Goal: Task Accomplishment & Management: Use online tool/utility

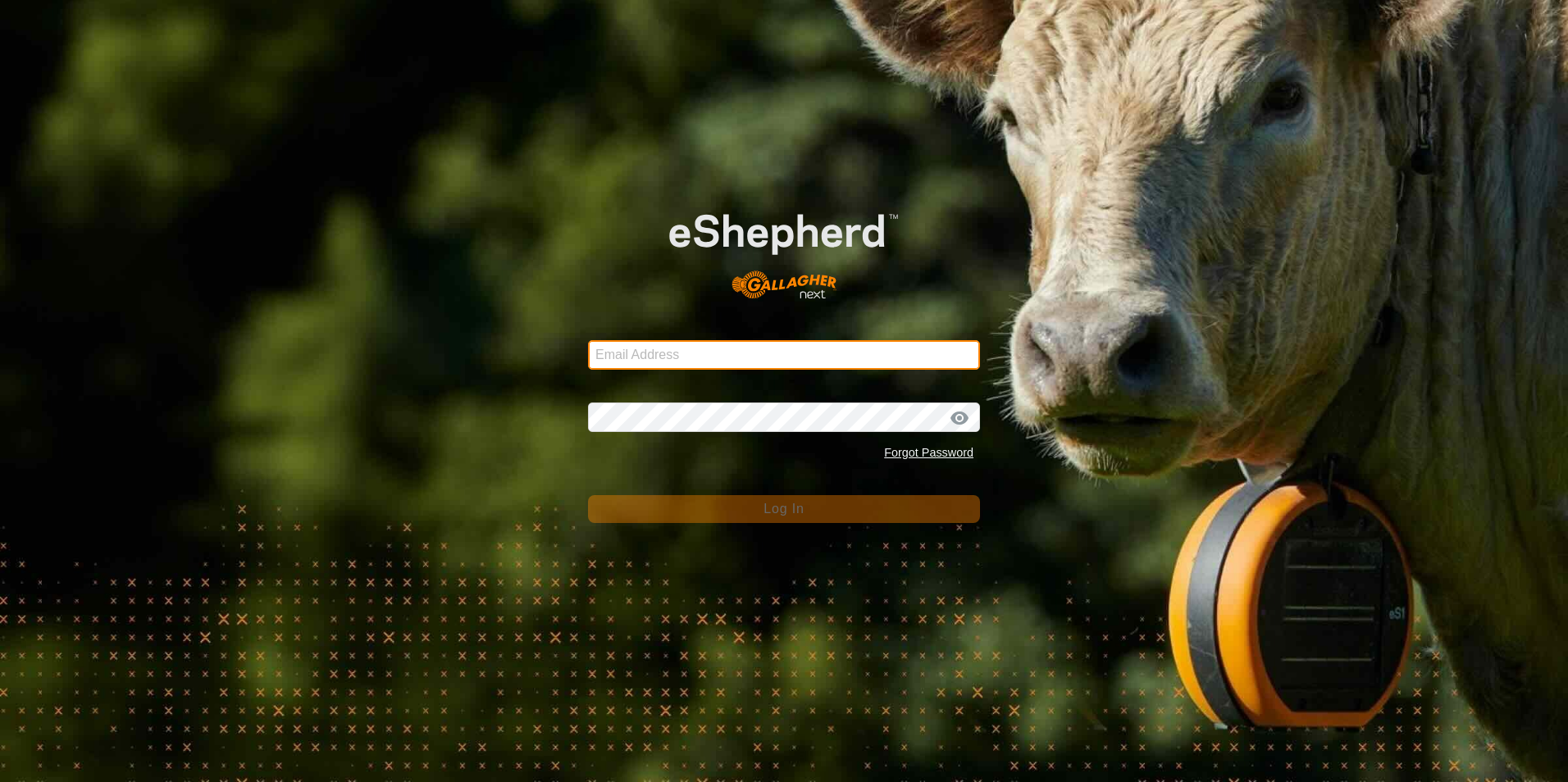
type input "[PERSON_NAME][EMAIL_ADDRESS][PERSON_NAME][PERSON_NAME][DOMAIN_NAME]"
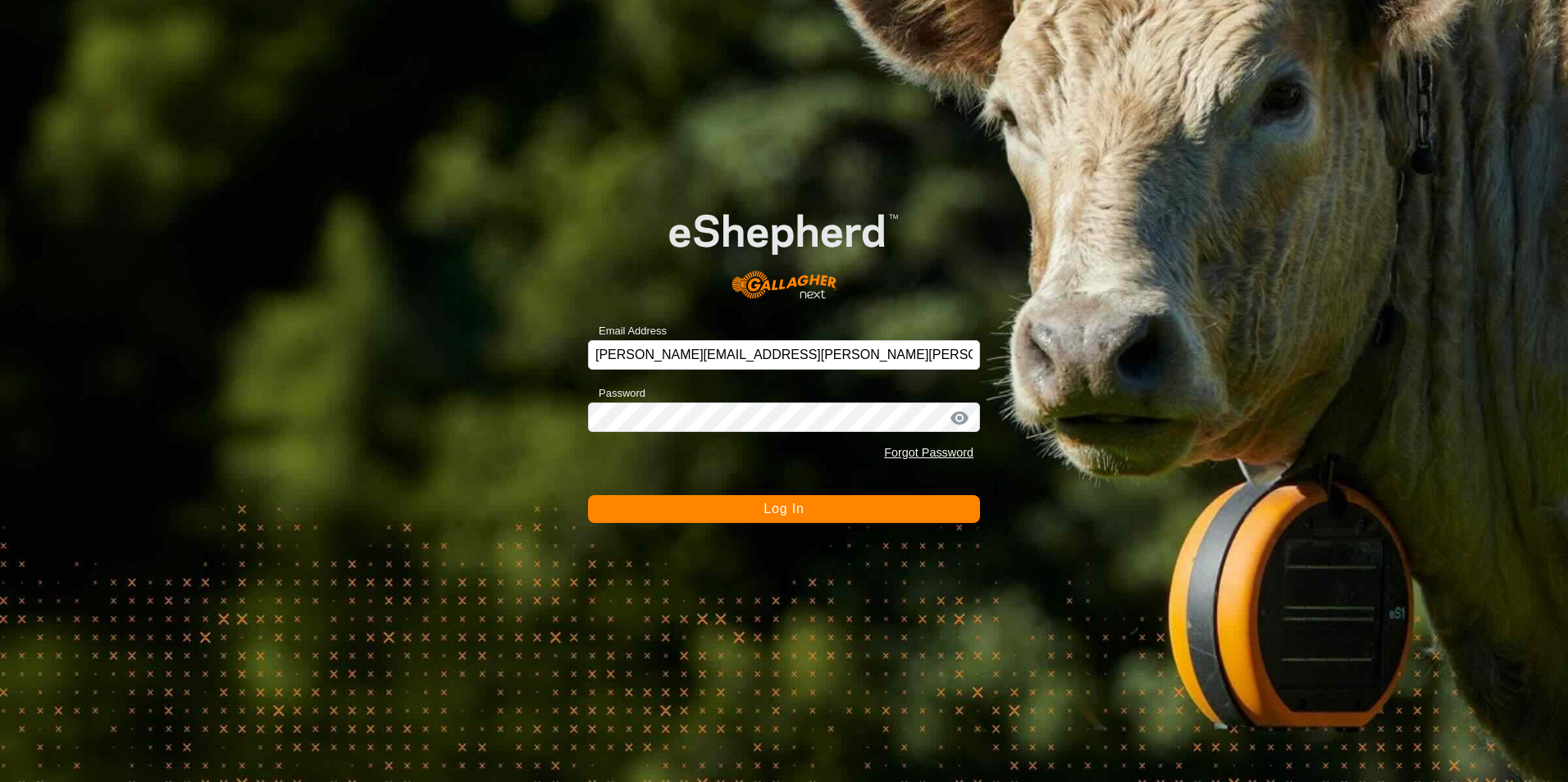
click at [781, 511] on span "Log In" at bounding box center [784, 509] width 40 height 14
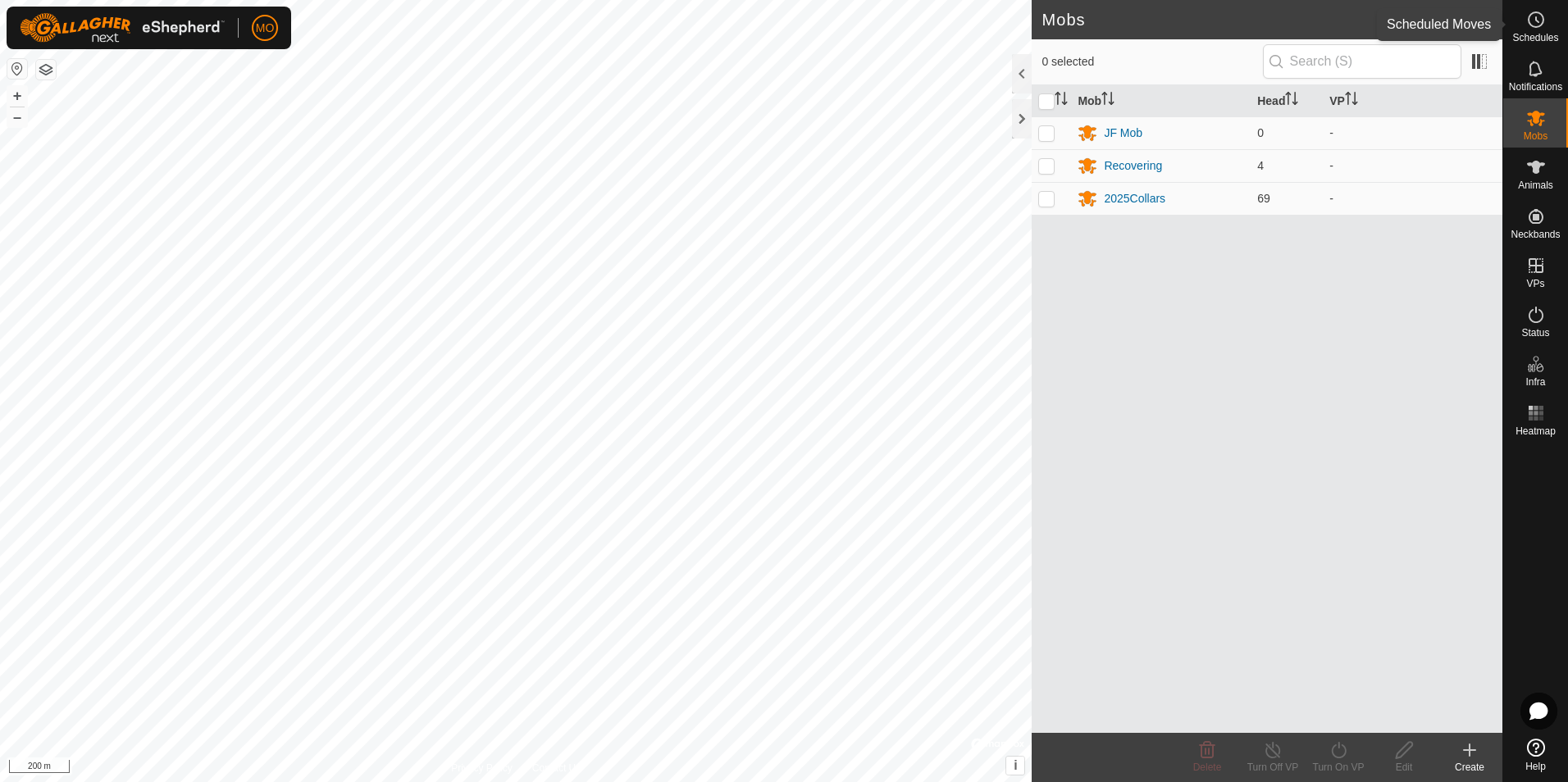
click at [1526, 14] on icon at bounding box center [1536, 20] width 20 height 20
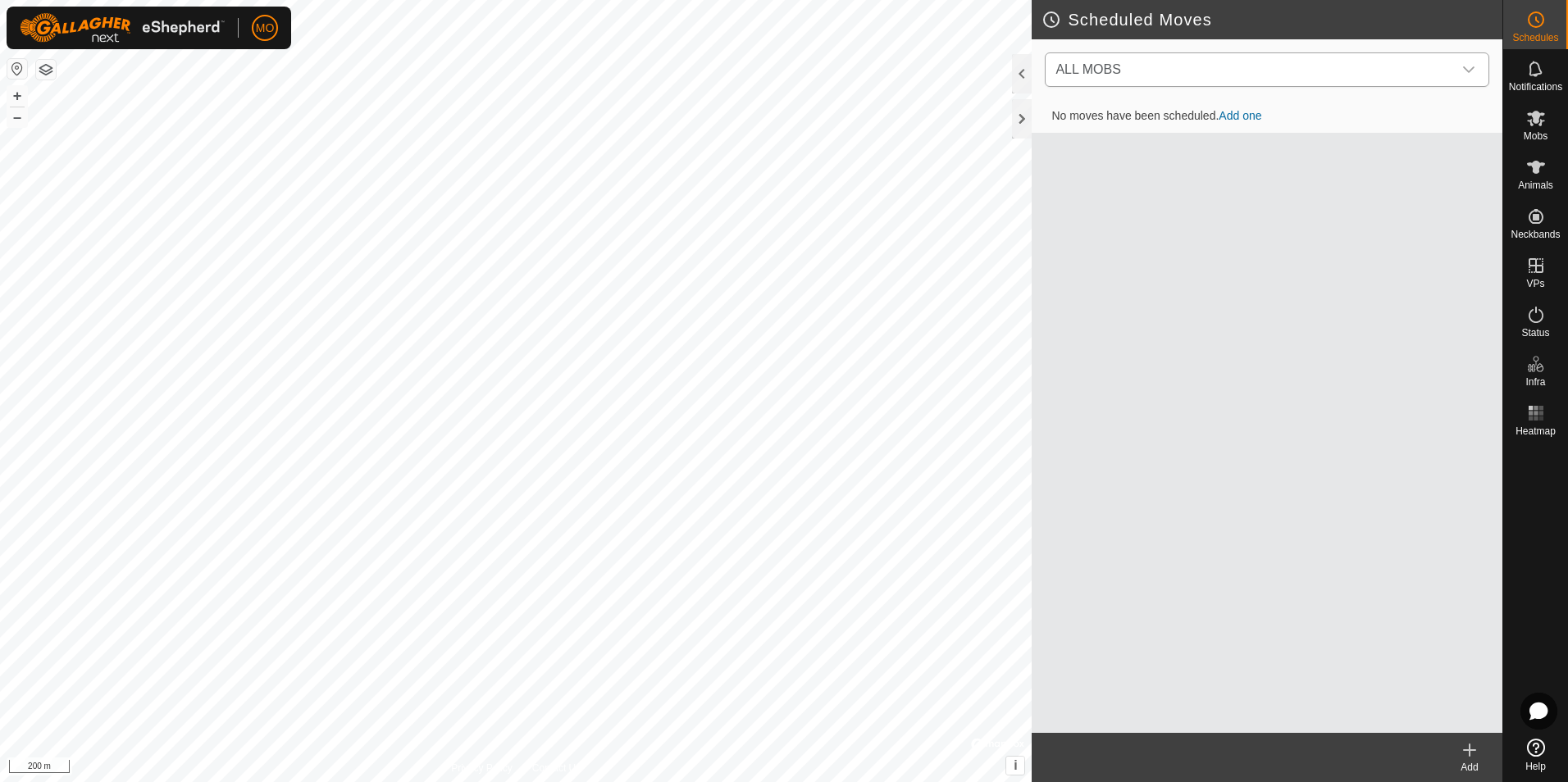
click at [1467, 74] on icon "dropdown trigger" at bounding box center [1469, 70] width 13 height 13
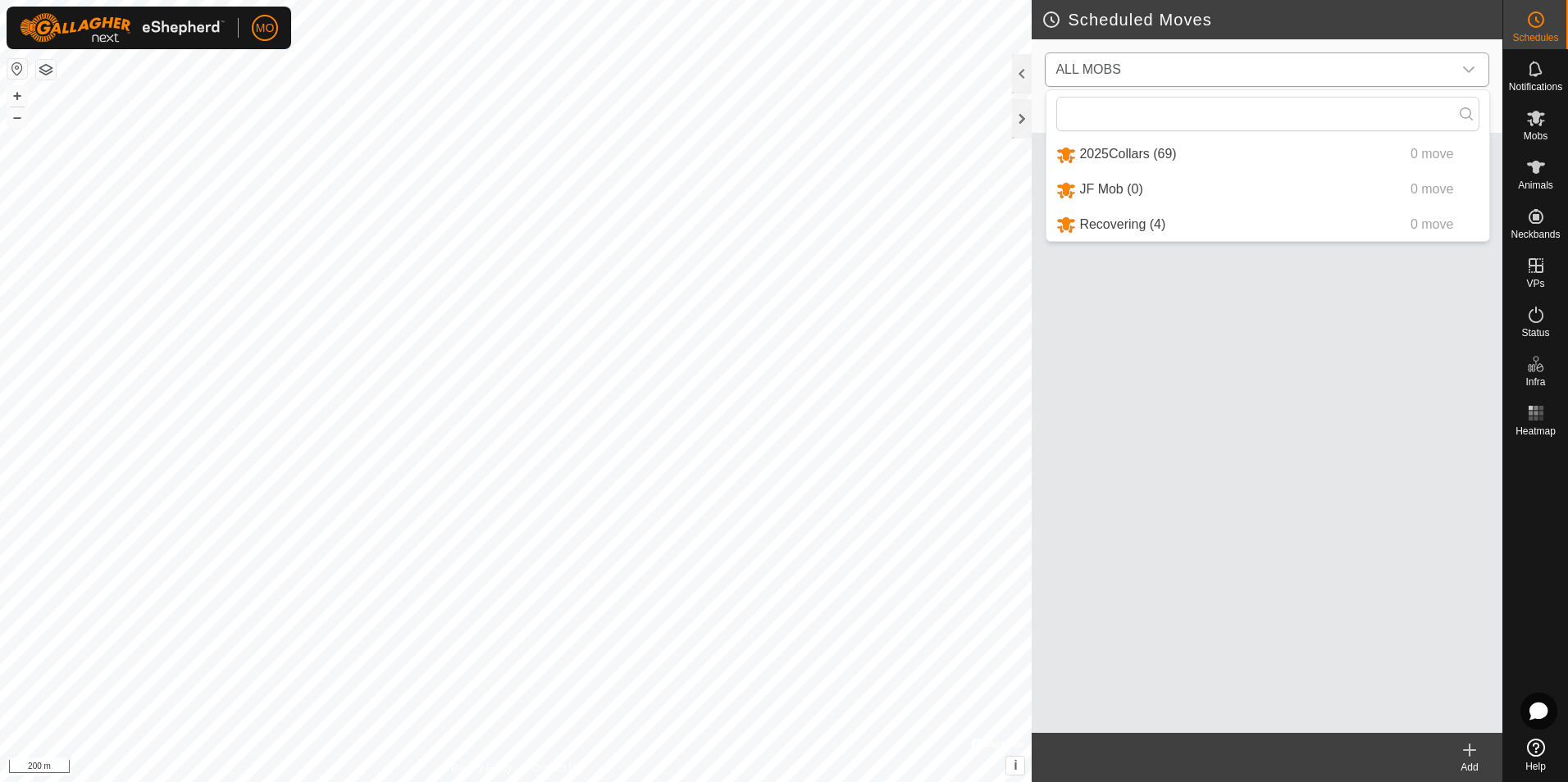
click at [1270, 147] on li "2025Collars (69) 0 move" at bounding box center [1268, 155] width 443 height 33
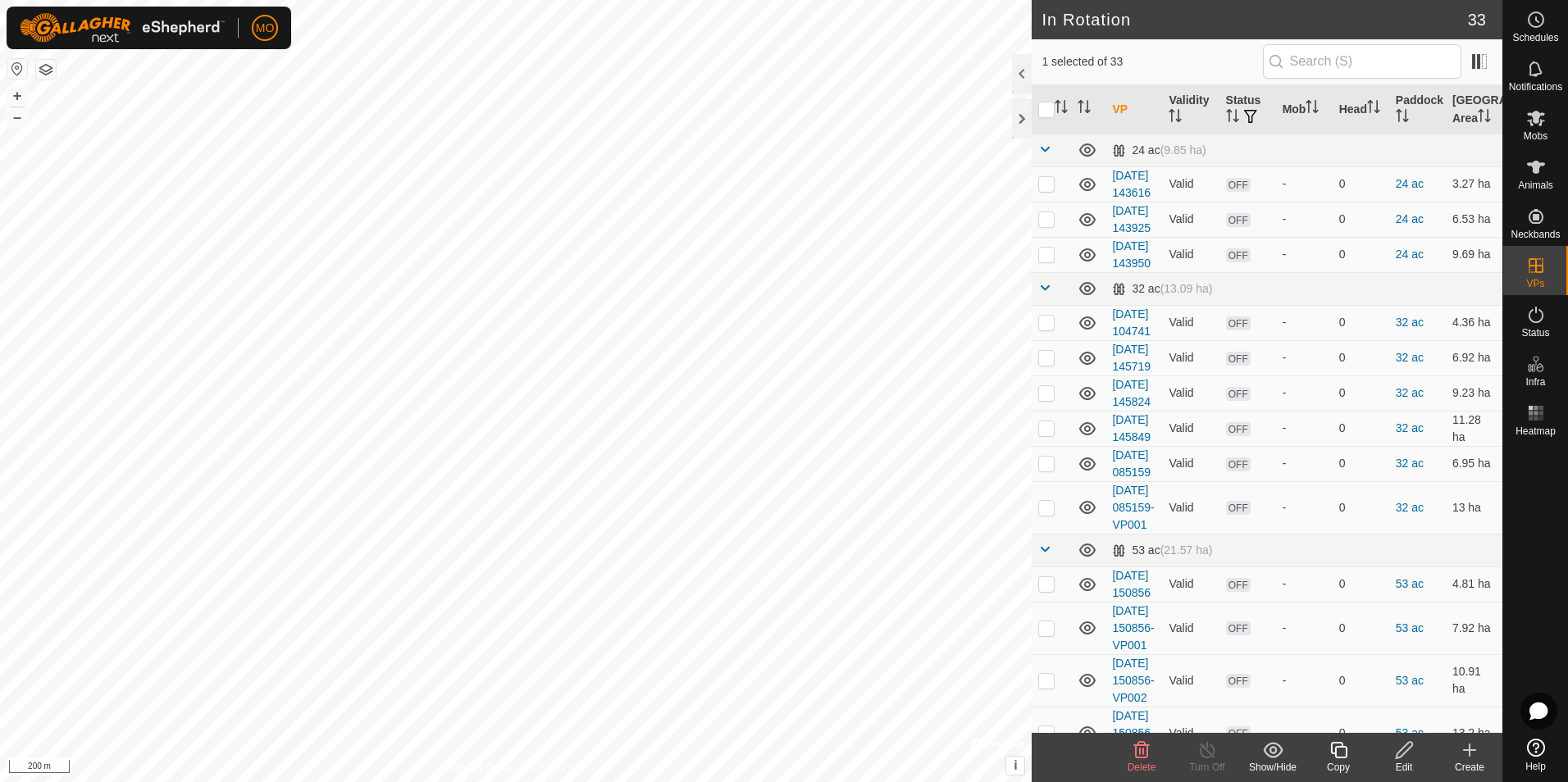
checkbox input "false"
checkbox input "true"
click at [1540, 17] on icon at bounding box center [1536, 20] width 20 height 20
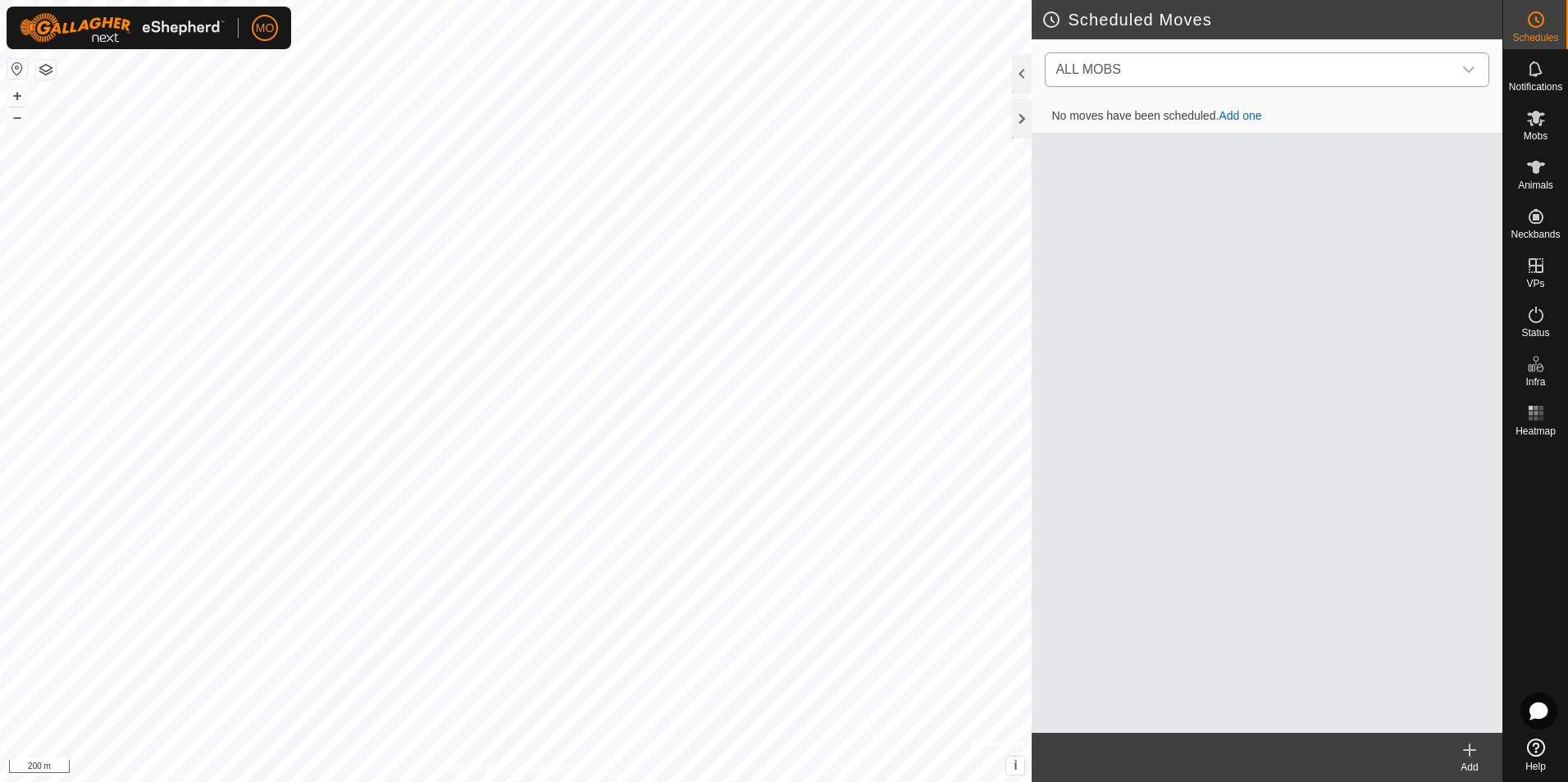
click at [1464, 66] on icon "dropdown trigger" at bounding box center [1469, 70] width 13 height 13
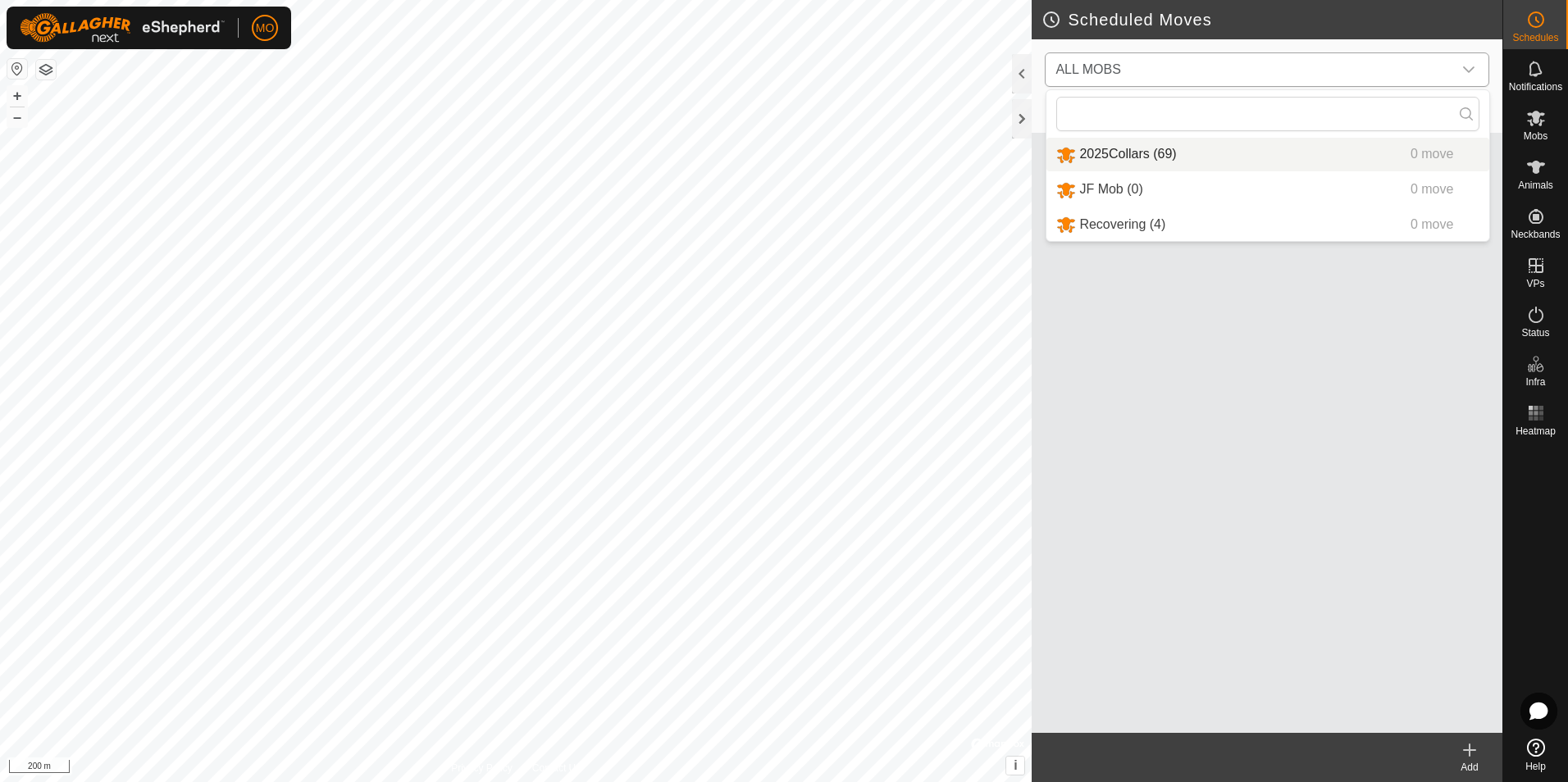
click at [1226, 144] on li "2025Collars (69) 0 move" at bounding box center [1268, 155] width 443 height 33
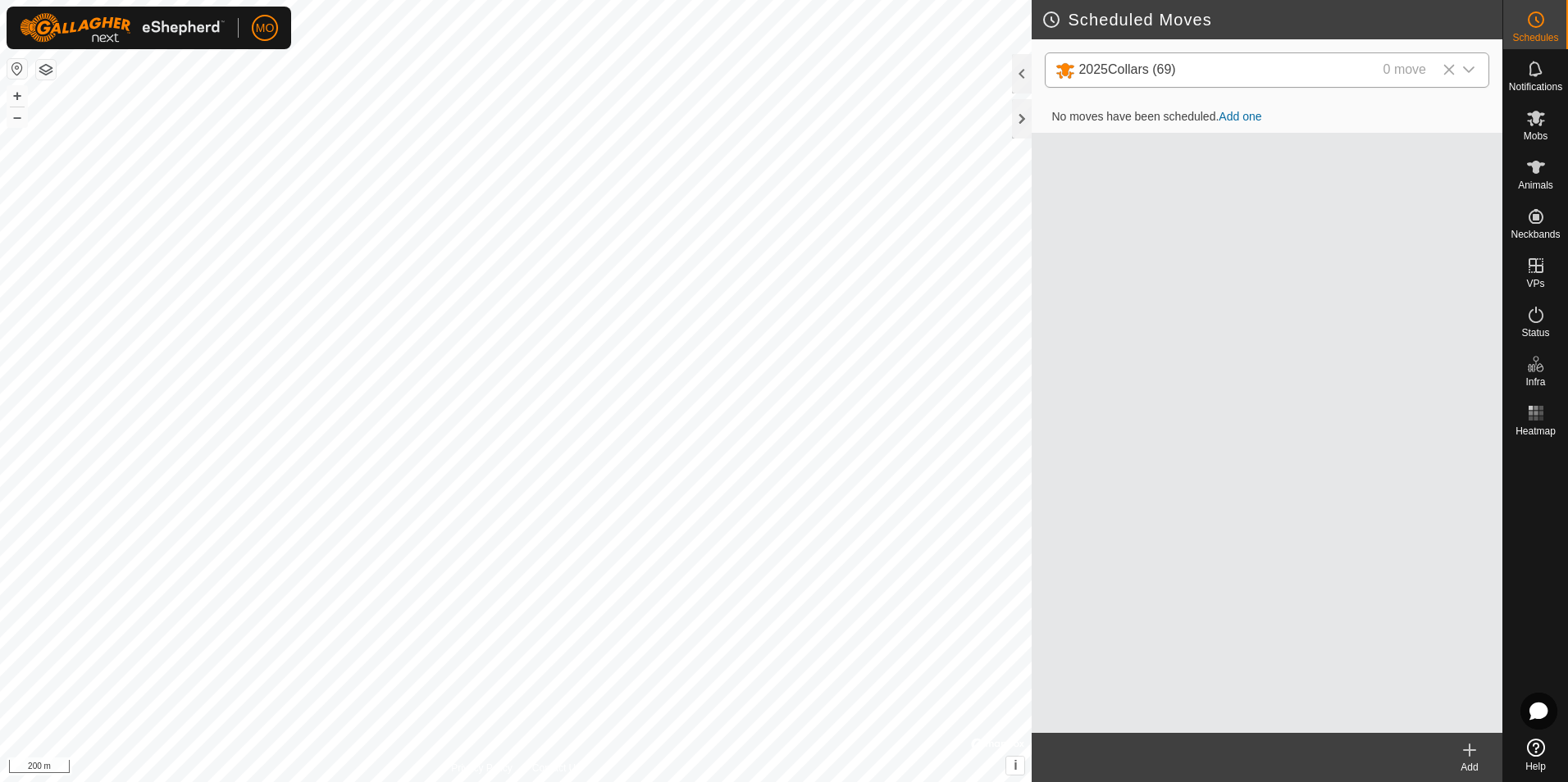
click at [1468, 750] on icon at bounding box center [1469, 750] width 12 height 0
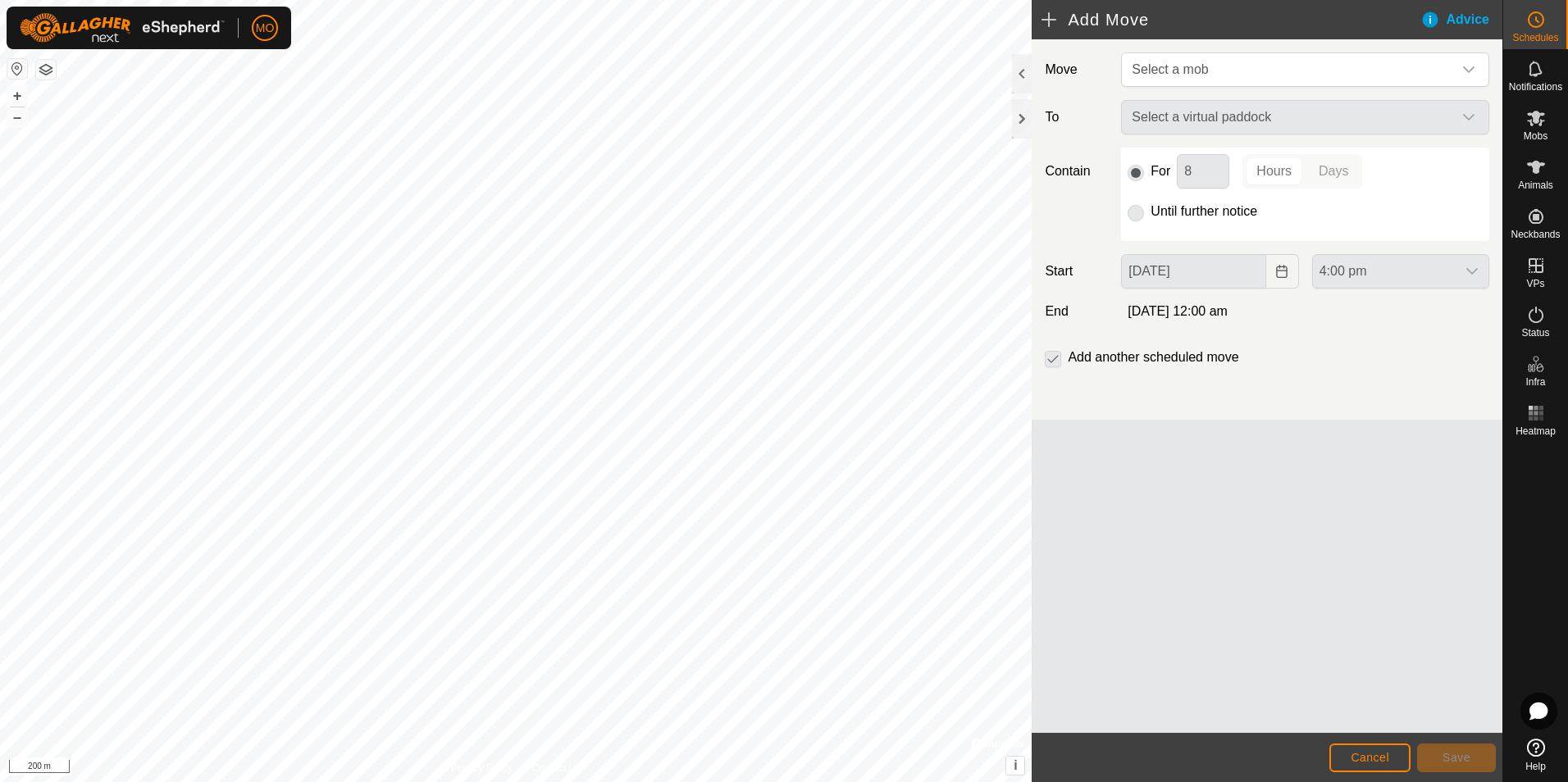
click at [1392, 119] on div "Select a virtual paddock" at bounding box center [1305, 117] width 381 height 34
click at [1473, 66] on icon "dropdown trigger" at bounding box center [1469, 70] width 13 height 13
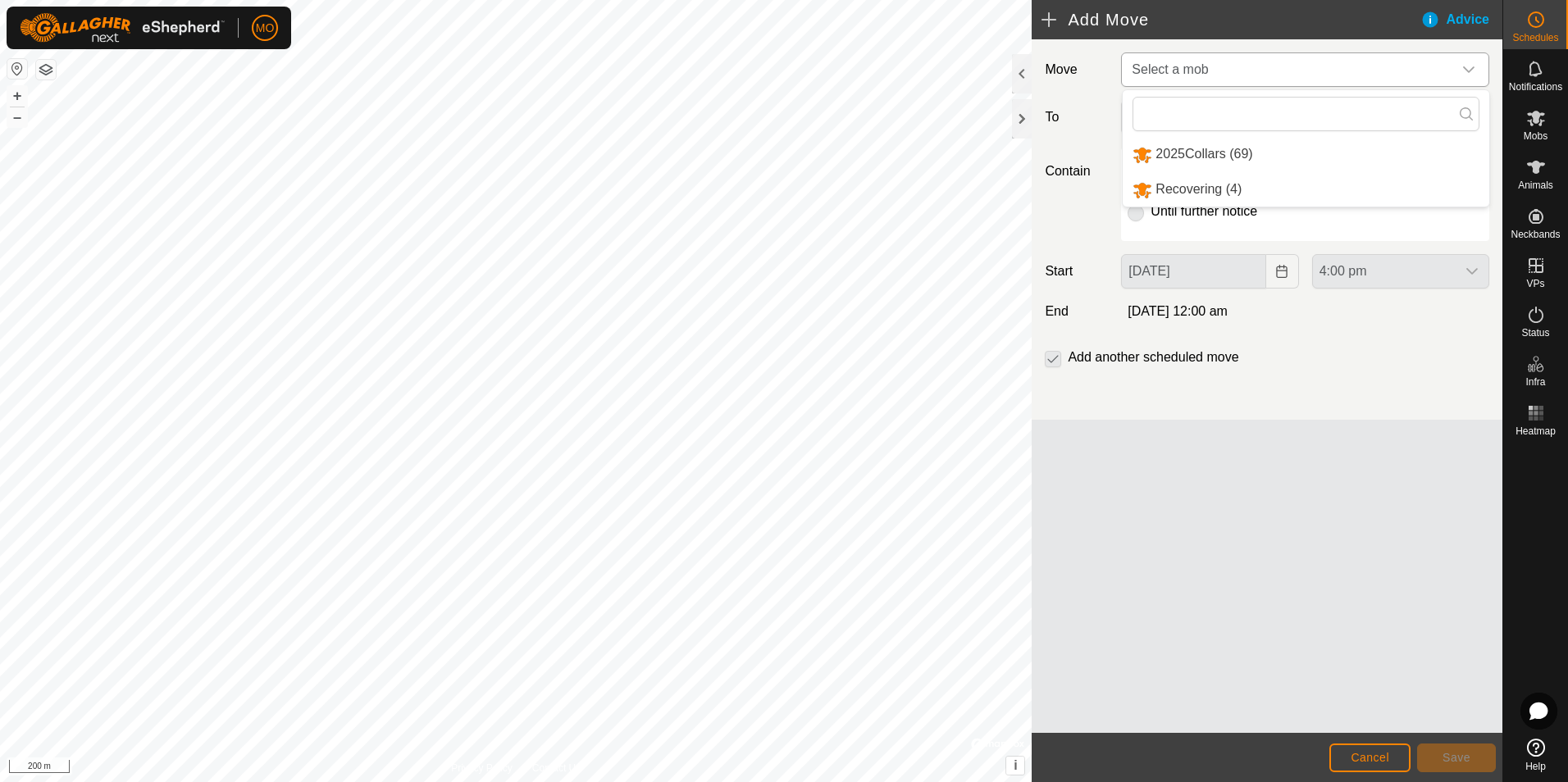
click at [1306, 153] on li "2025Collars (69)" at bounding box center [1306, 155] width 367 height 33
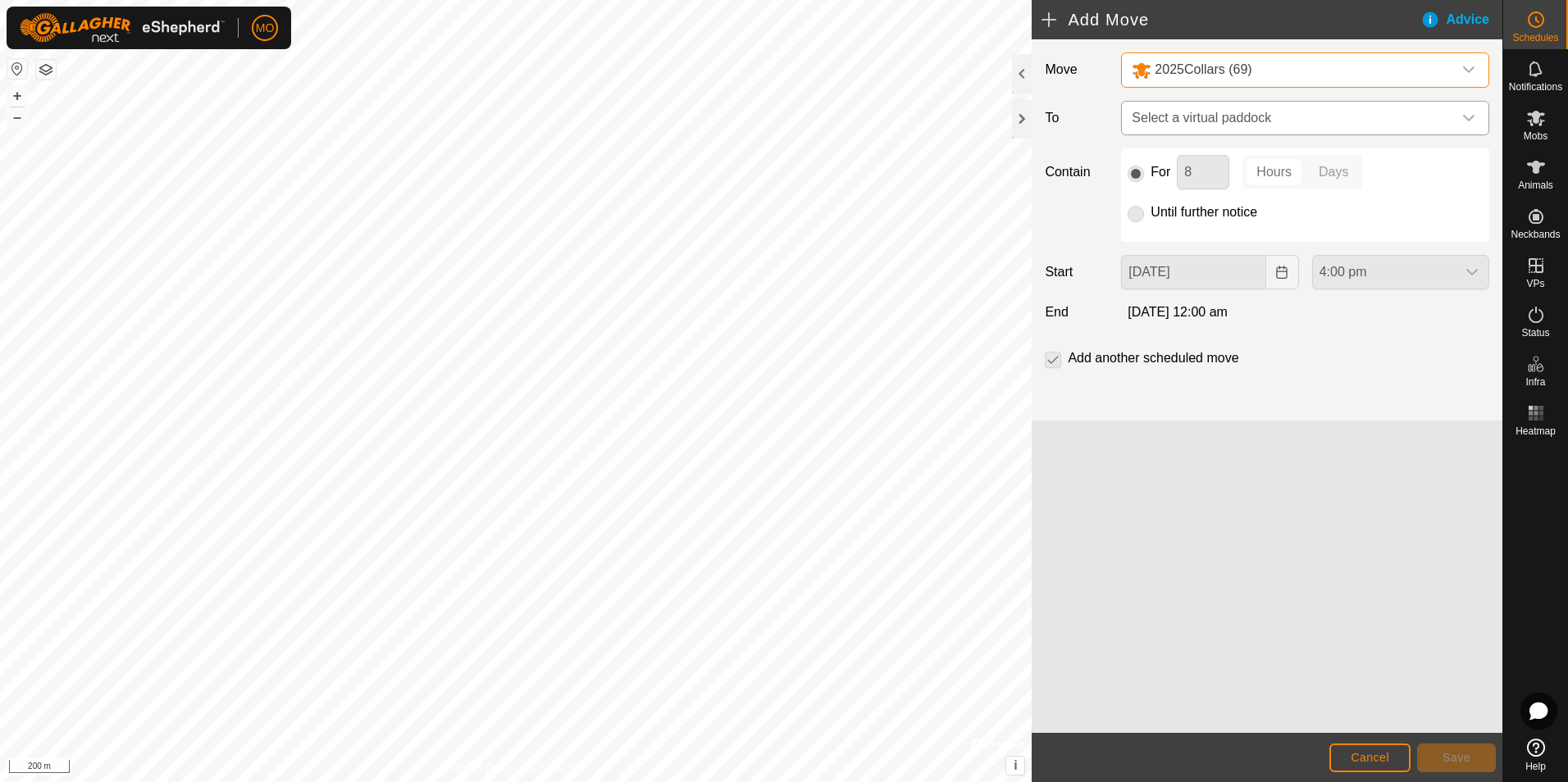
click at [1437, 129] on span "Select a virtual paddock" at bounding box center [1289, 118] width 328 height 33
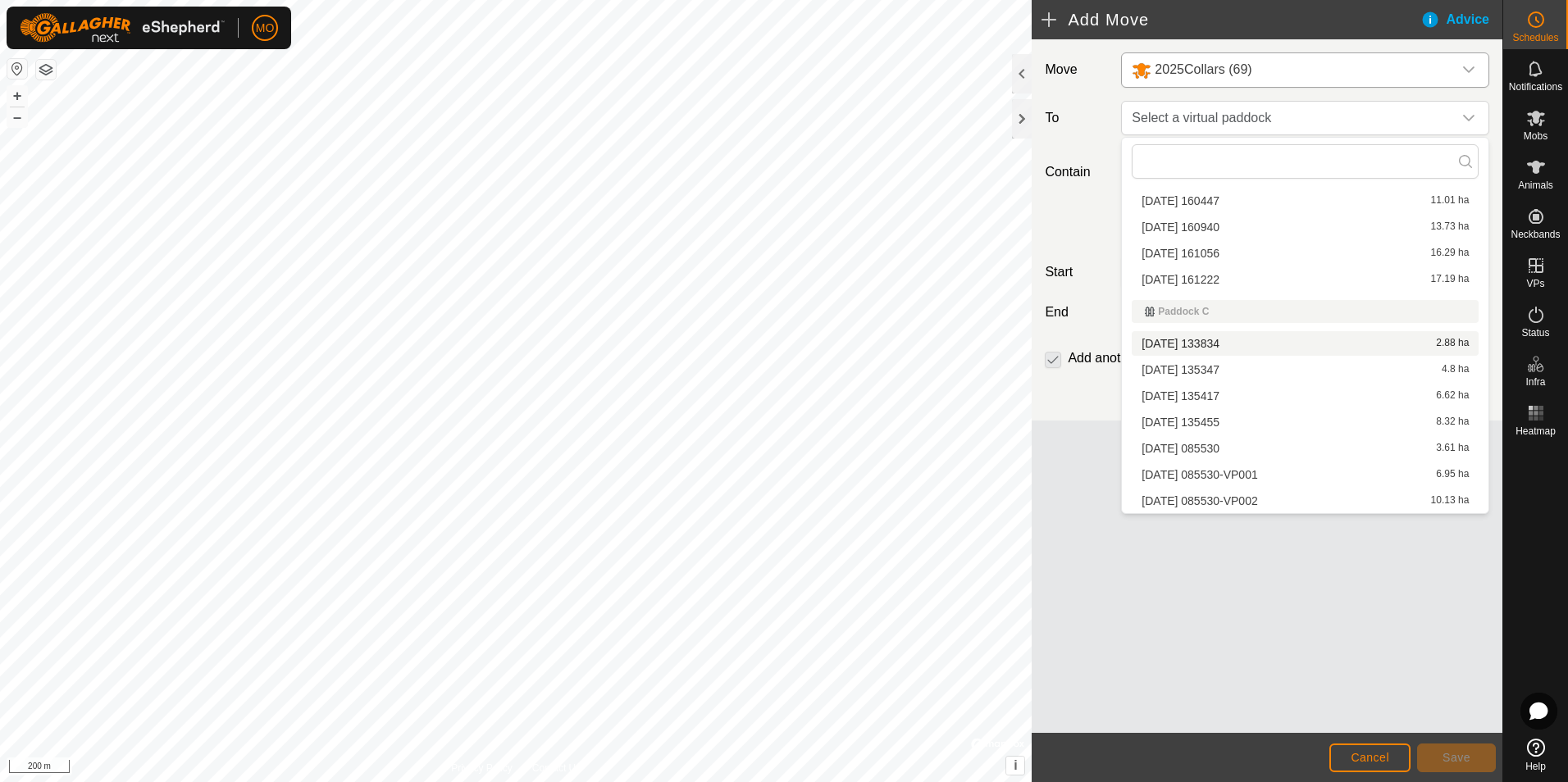
scroll to position [800, 0]
click at [1247, 443] on li "[DATE] 085530 3.61 ha" at bounding box center [1305, 448] width 347 height 24
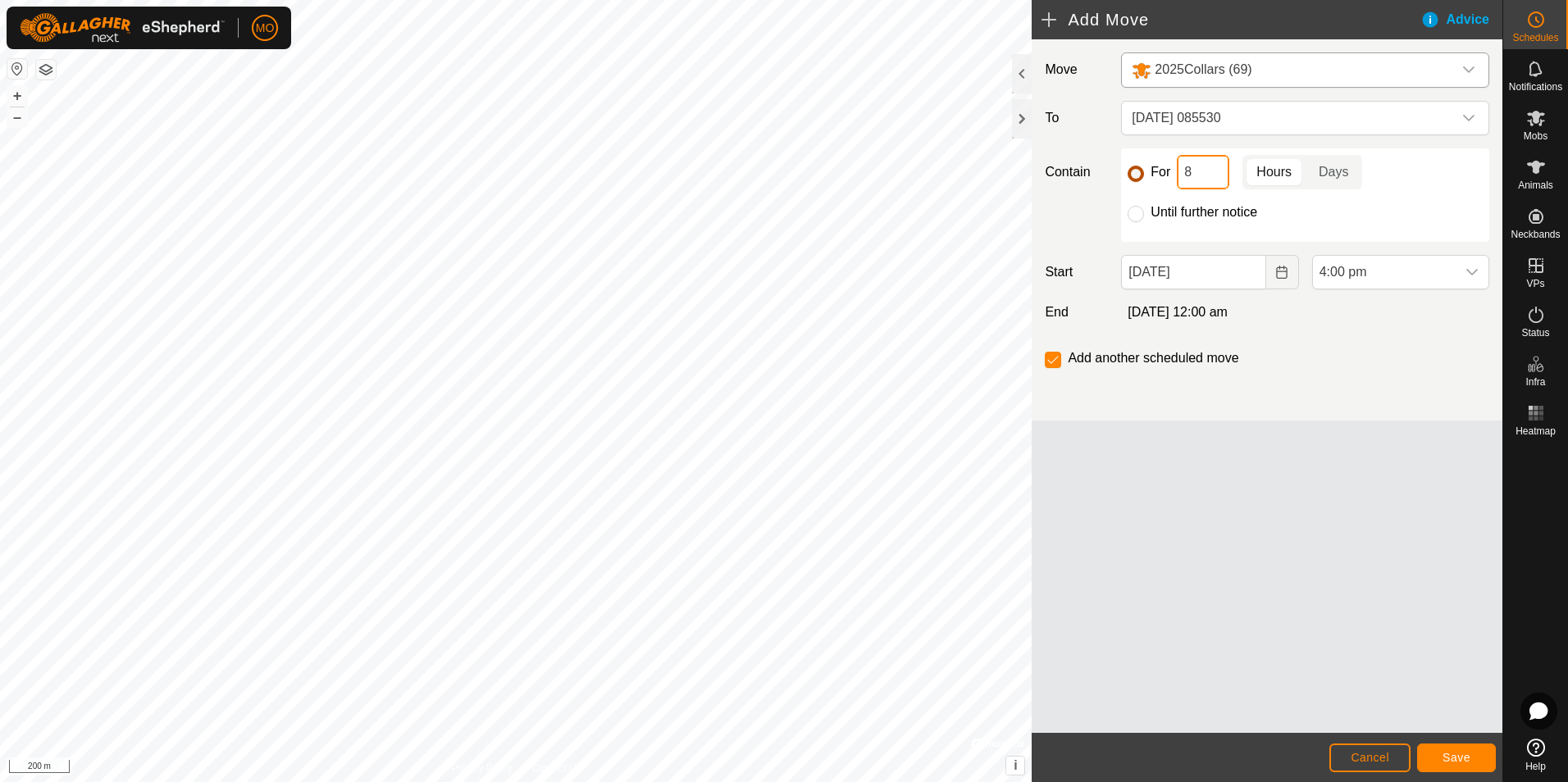
drag, startPoint x: 1207, startPoint y: 170, endPoint x: 1140, endPoint y: 177, distance: 67.4
click at [1140, 177] on div "For 8 Hours Days" at bounding box center [1305, 171] width 355 height 34
click at [1481, 274] on div "dropdown trigger" at bounding box center [1472, 272] width 33 height 33
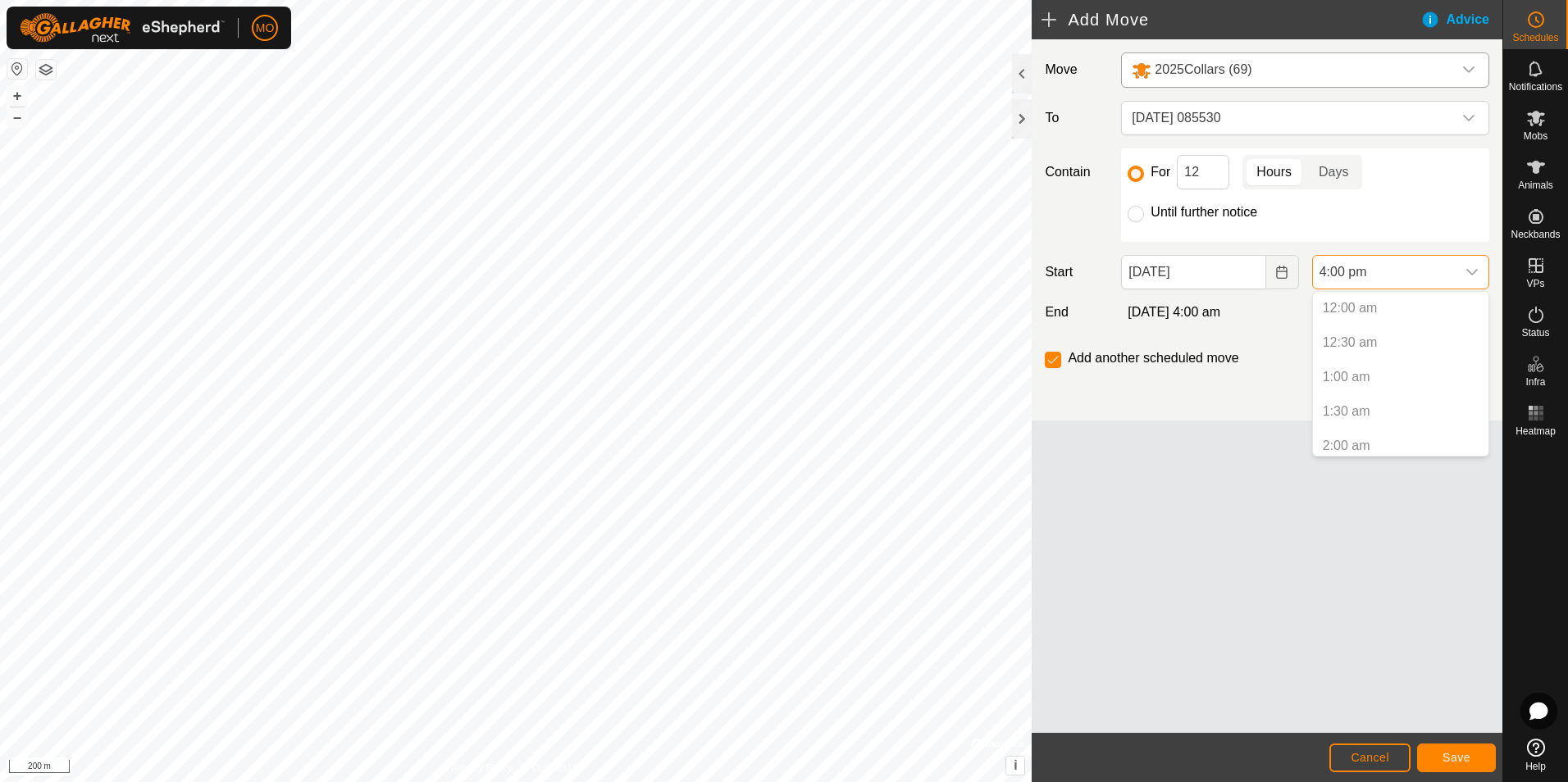
scroll to position [971, 0]
click at [1409, 205] on div "Until further notice" at bounding box center [1305, 212] width 355 height 20
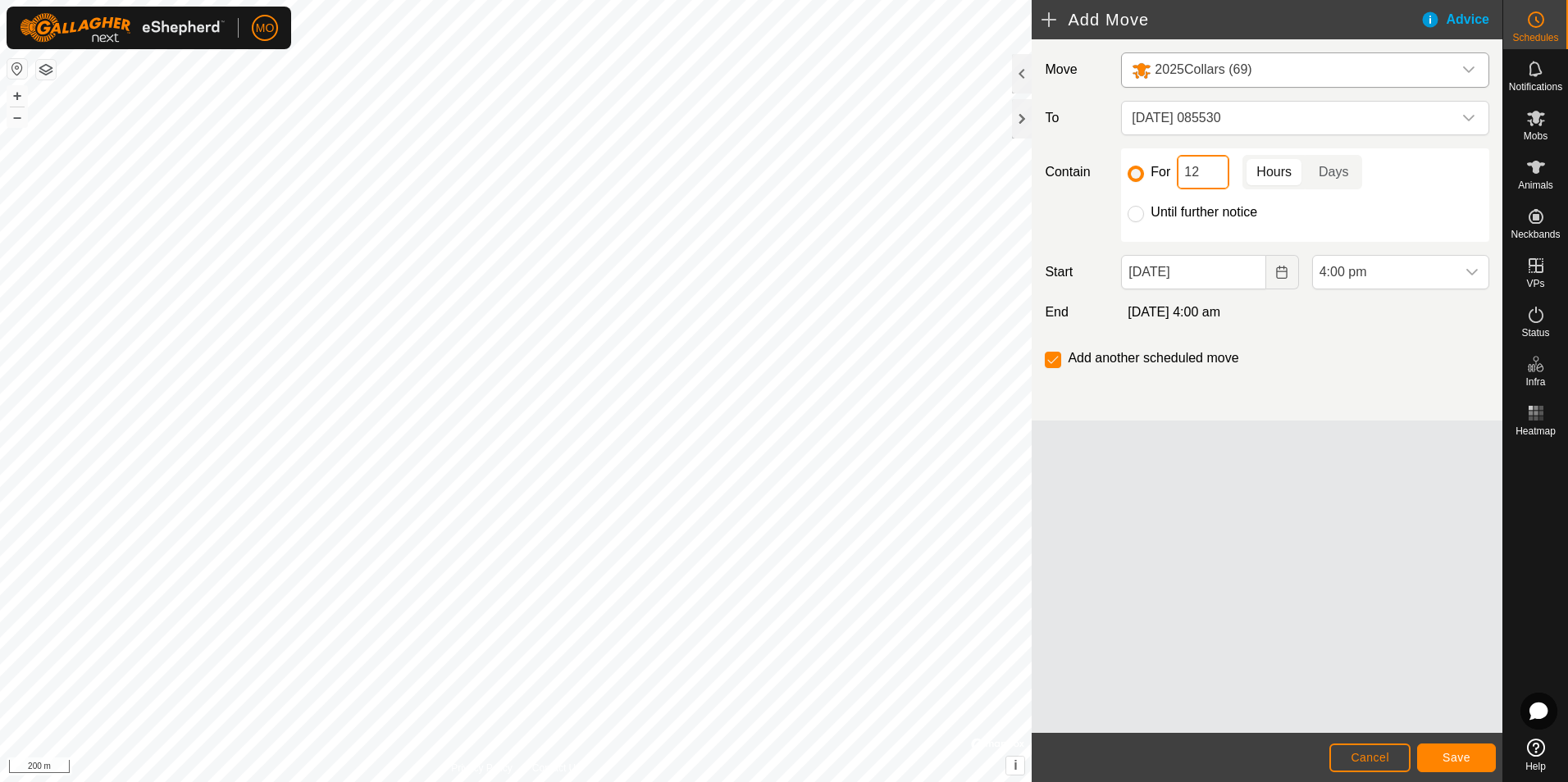
drag, startPoint x: 1201, startPoint y: 172, endPoint x: 1138, endPoint y: 164, distance: 63.5
click at [1138, 164] on div "For 12 Hours Days" at bounding box center [1305, 171] width 355 height 34
type input "24"
click at [1466, 752] on span "Save" at bounding box center [1456, 758] width 28 height 13
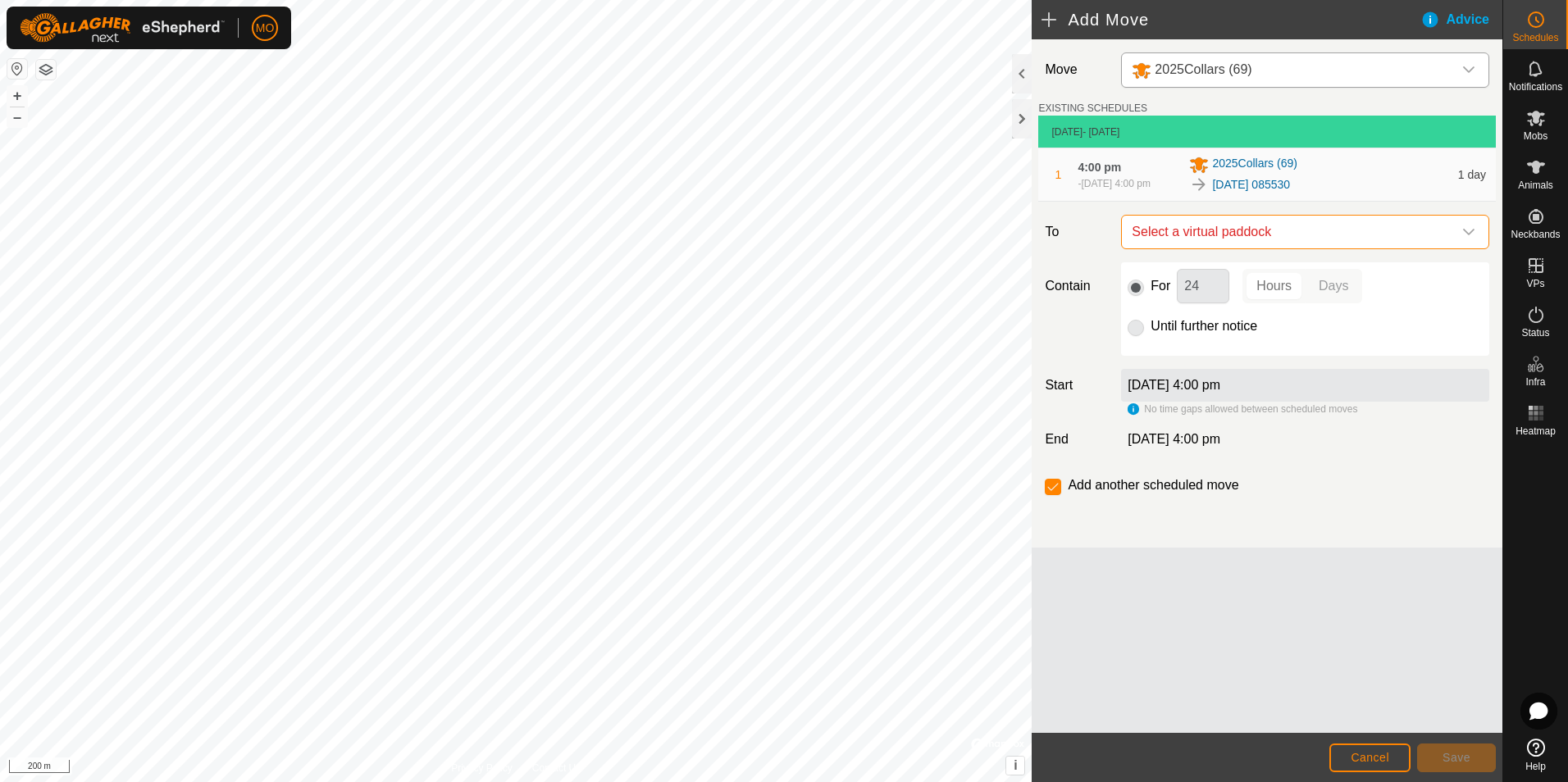
click at [1353, 241] on span "Select a virtual paddock" at bounding box center [1289, 231] width 328 height 33
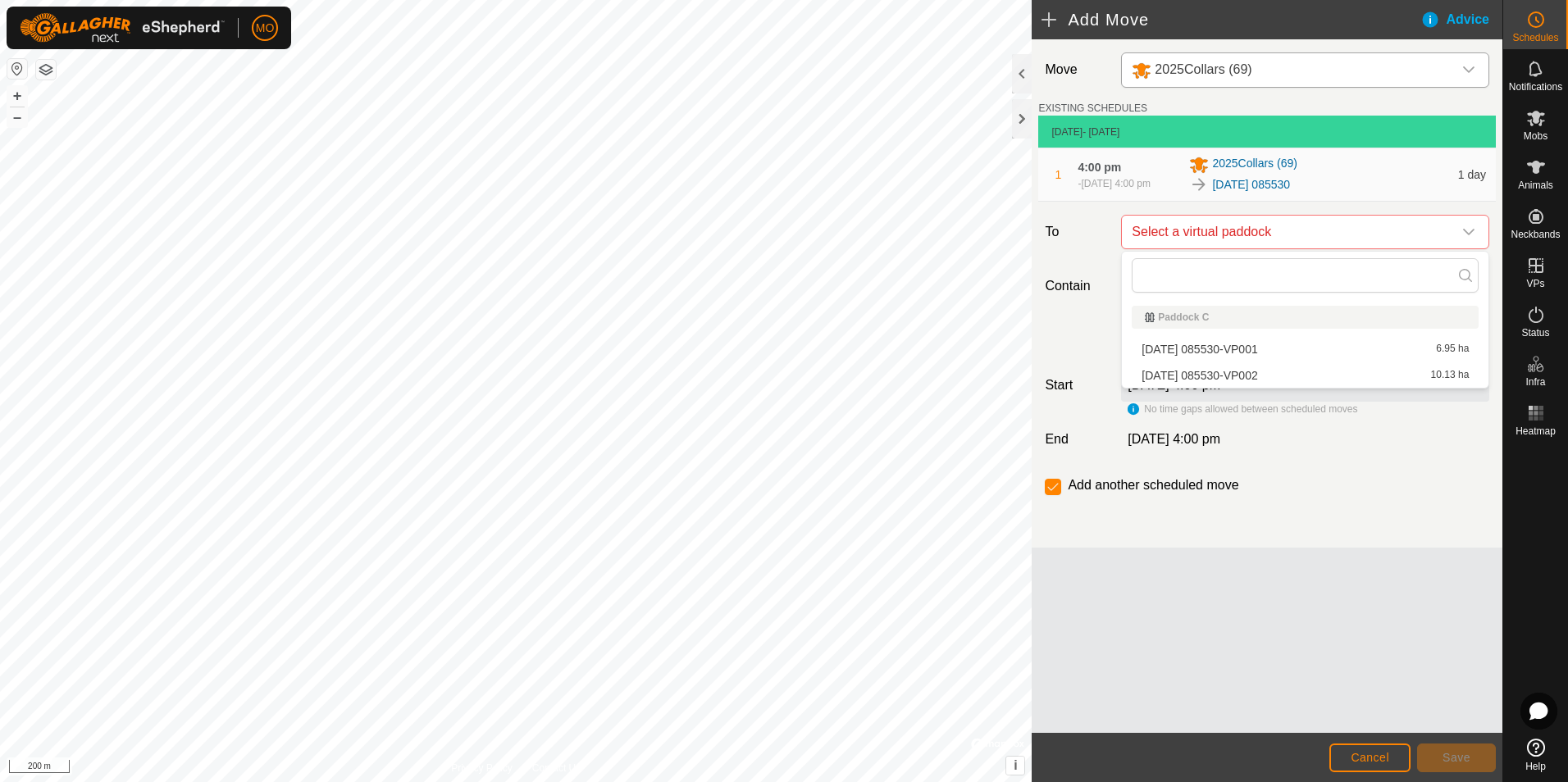
click at [1260, 347] on li "[DATE] 085530-VP001 6.95 ha" at bounding box center [1305, 348] width 347 height 24
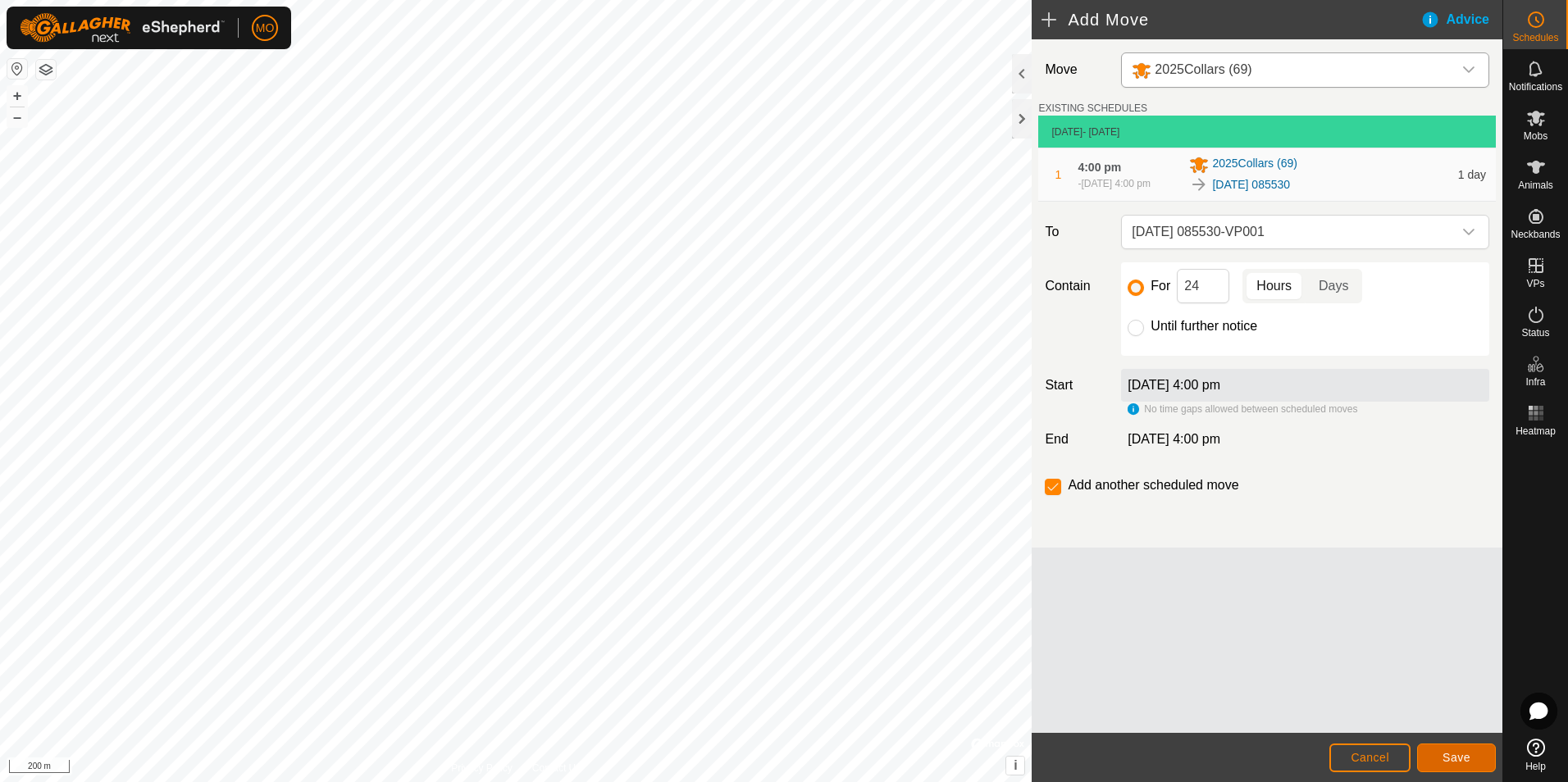
click at [1451, 754] on span "Save" at bounding box center [1456, 758] width 28 height 13
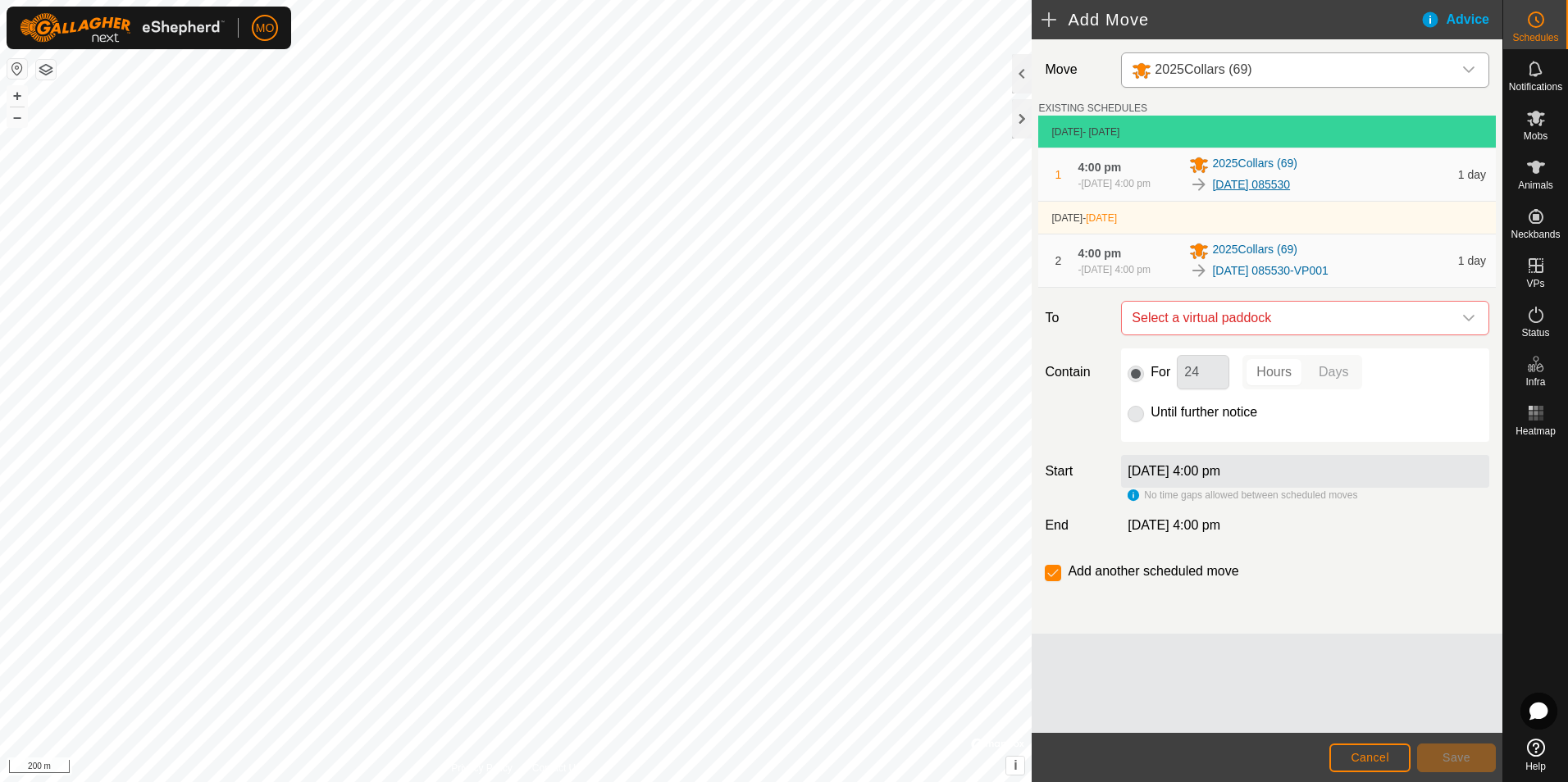
click at [1272, 182] on link "[DATE] 085530" at bounding box center [1250, 185] width 78 height 18
